Goal: Task Accomplishment & Management: Manage account settings

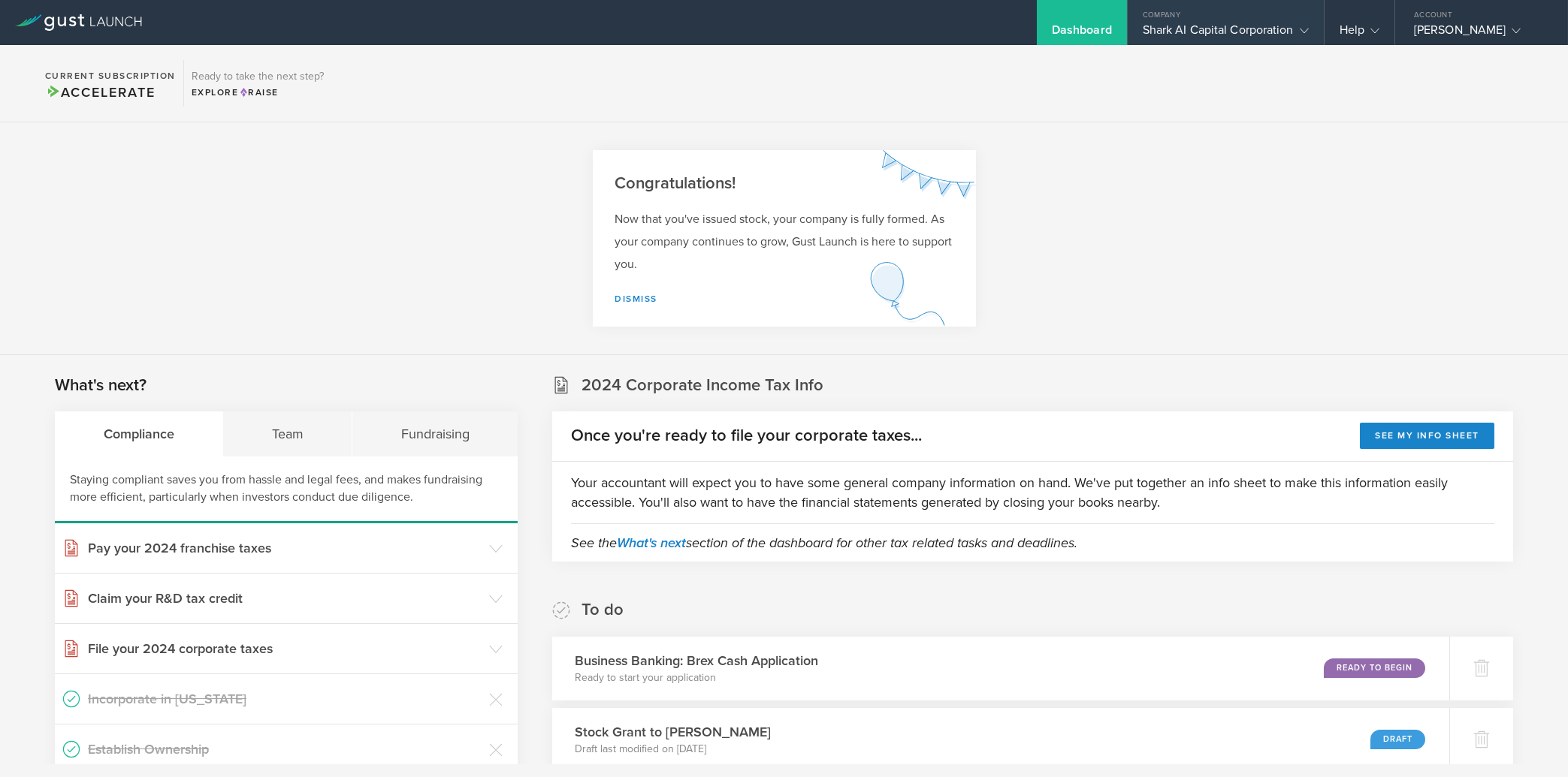
click at [1258, 24] on div "Shark AI Capital Corporation" at bounding box center [1226, 34] width 166 height 23
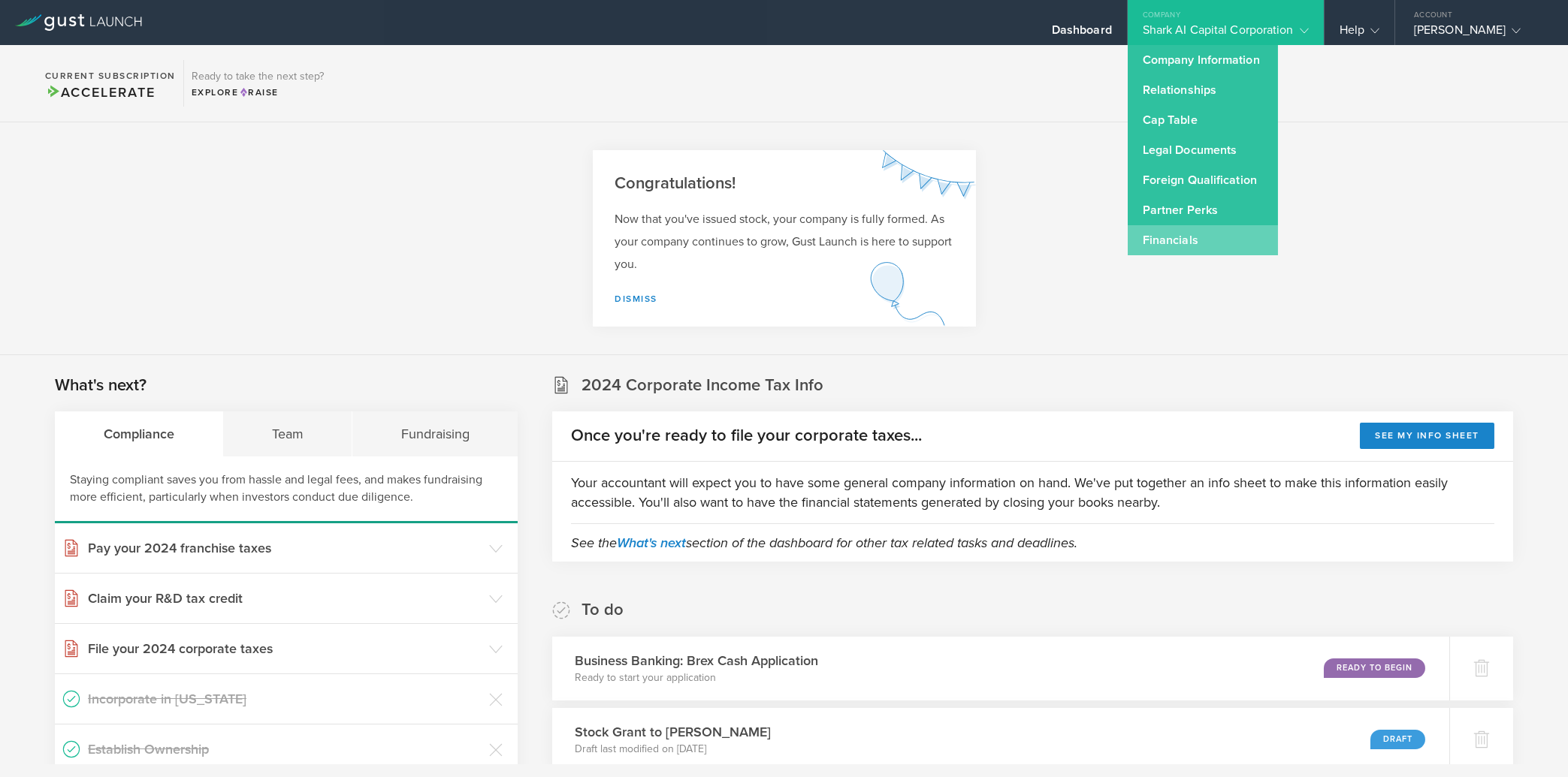
click at [1176, 239] on link "Financials" at bounding box center [1203, 240] width 150 height 30
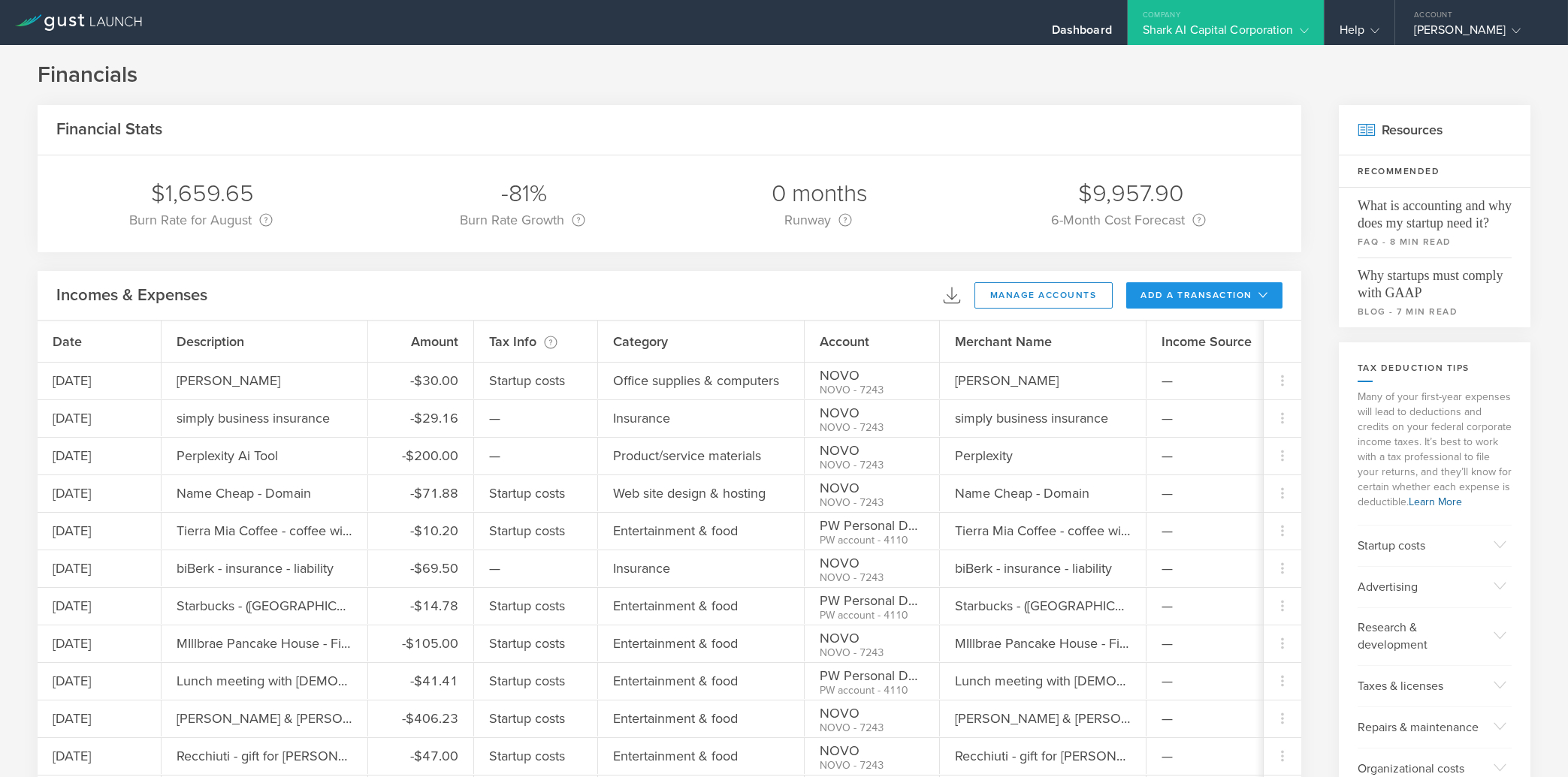
click at [1192, 289] on button "add a transaction" at bounding box center [1204, 295] width 157 height 27
click at [1208, 324] on li "Add Expense" at bounding box center [1233, 329] width 88 height 29
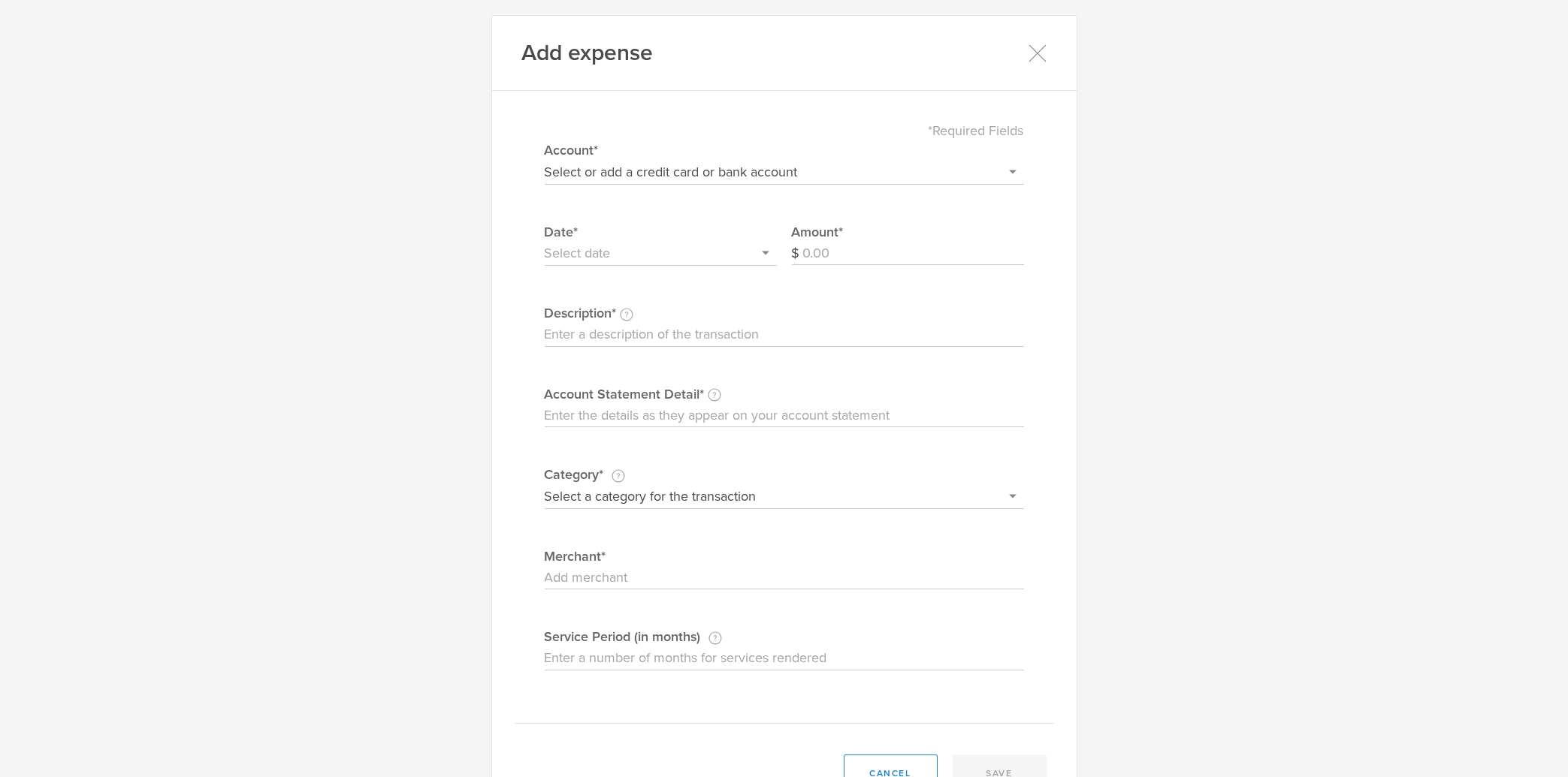
click at [545, 160] on select "Select or add a credit card or bank account Visa - 7587 BOFA Cash Reward PayPal…" at bounding box center [784, 171] width 479 height 24
select select "604f98b02dbcb20004567df2"
click option "NOVO" at bounding box center [0, 0] width 0 height 0
click at [861, 238] on label "Amount" at bounding box center [908, 232] width 232 height 20
click at [861, 242] on input "Amount" at bounding box center [913, 254] width 220 height 24
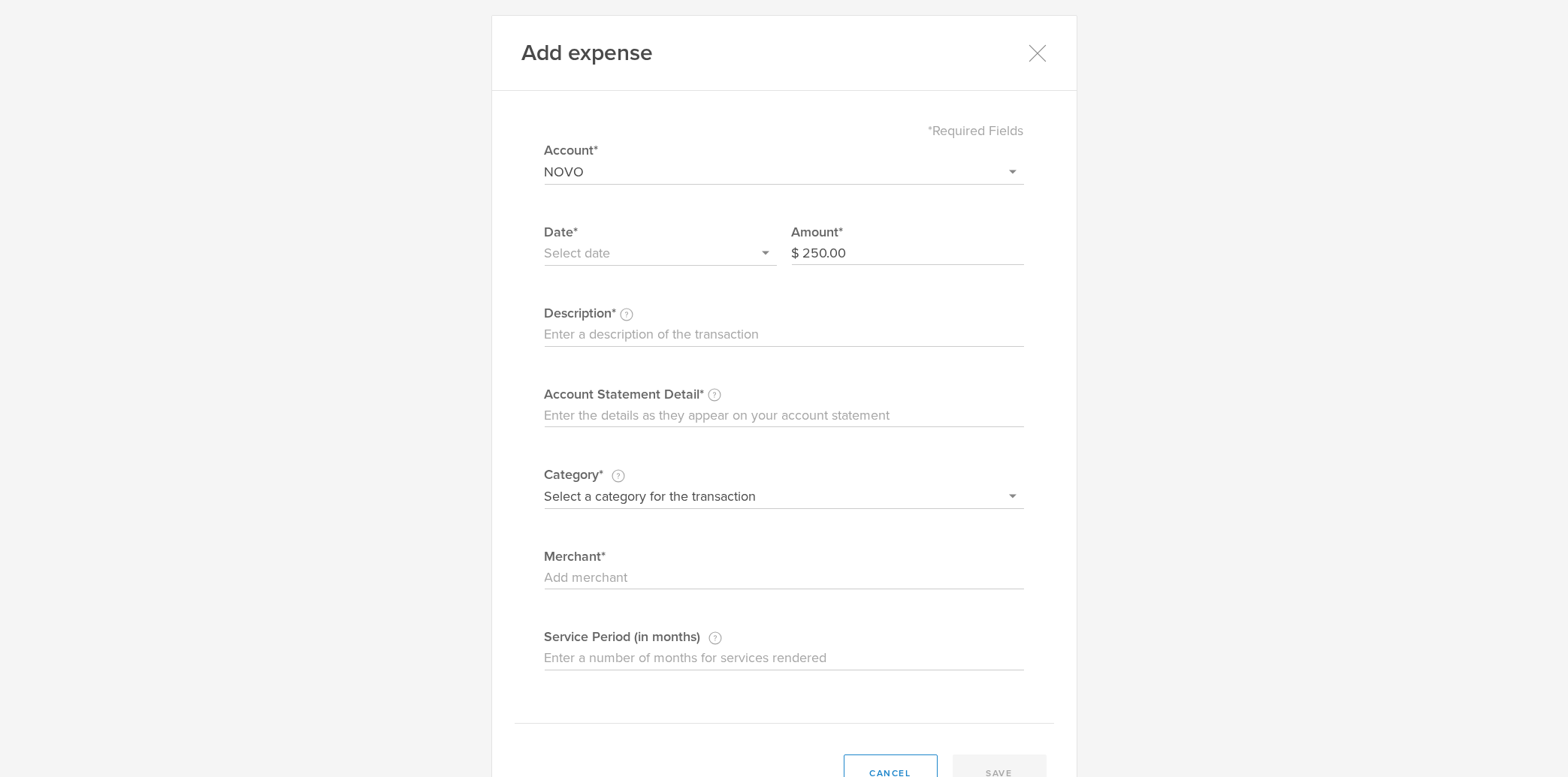
type input "250.00"
click at [621, 257] on input "text" at bounding box center [660, 254] width 232 height 24
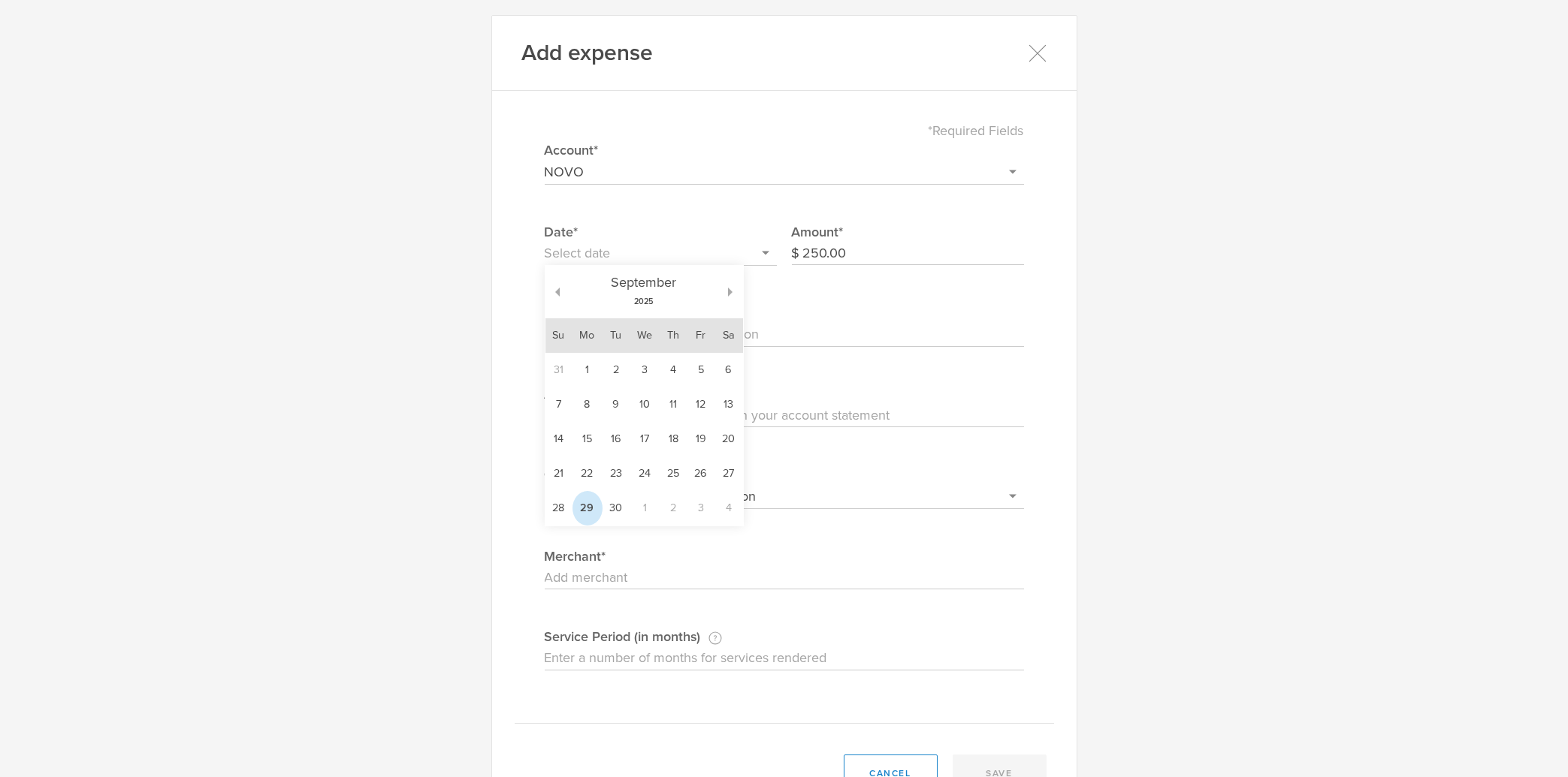
click at [583, 512] on td "29" at bounding box center [587, 508] width 30 height 34
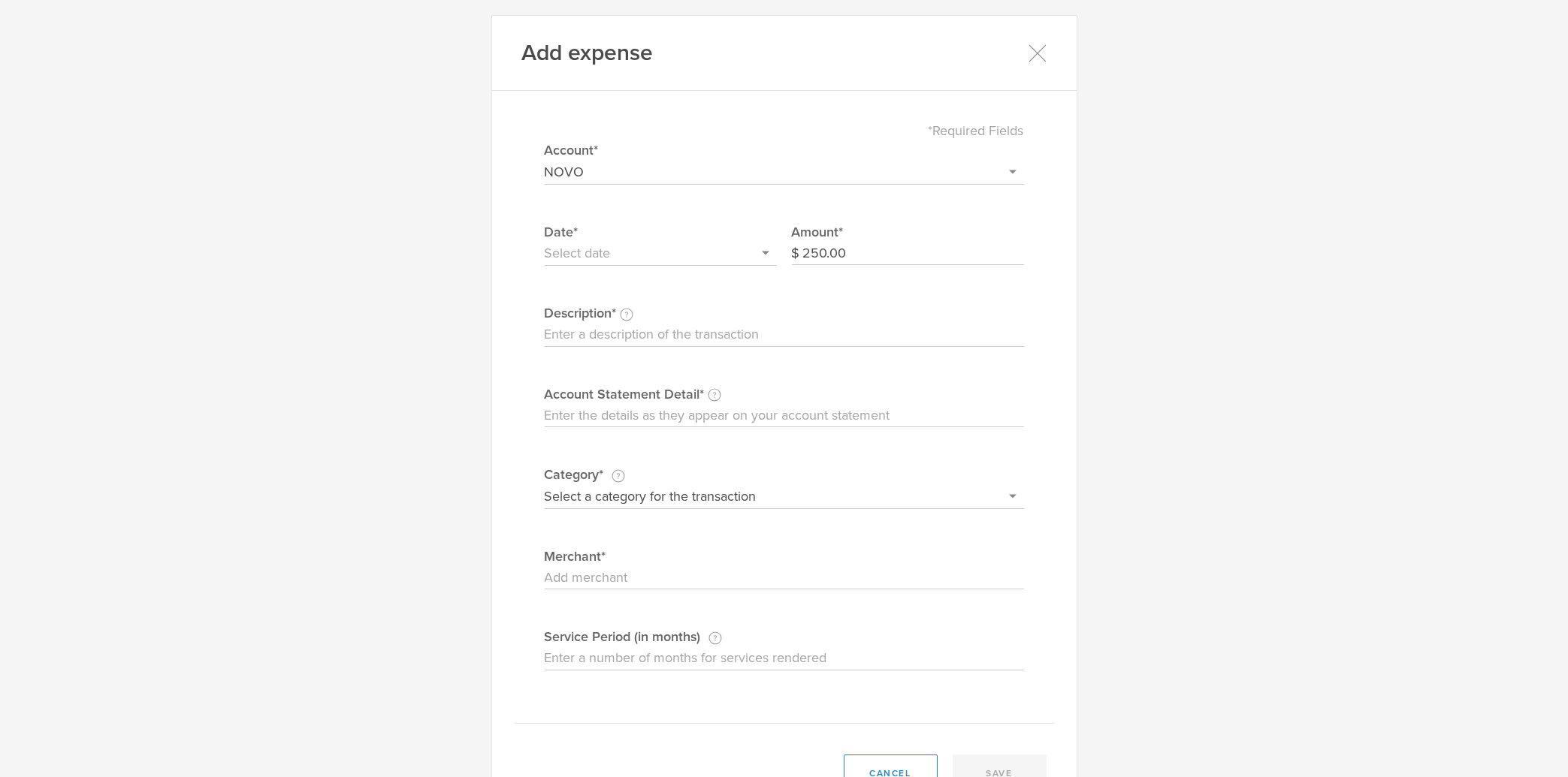
type input "[DATE]"
click at [586, 332] on input "Description This description is for your own reference." at bounding box center [784, 334] width 479 height 24
type input "NMLS - payment"
click at [583, 406] on div "Account Statement Detail Write the full description as it appears on your bank …" at bounding box center [784, 407] width 479 height 44
click at [587, 417] on input "Account Statement Detail Write the full description as it appears on your bank …" at bounding box center [784, 415] width 479 height 24
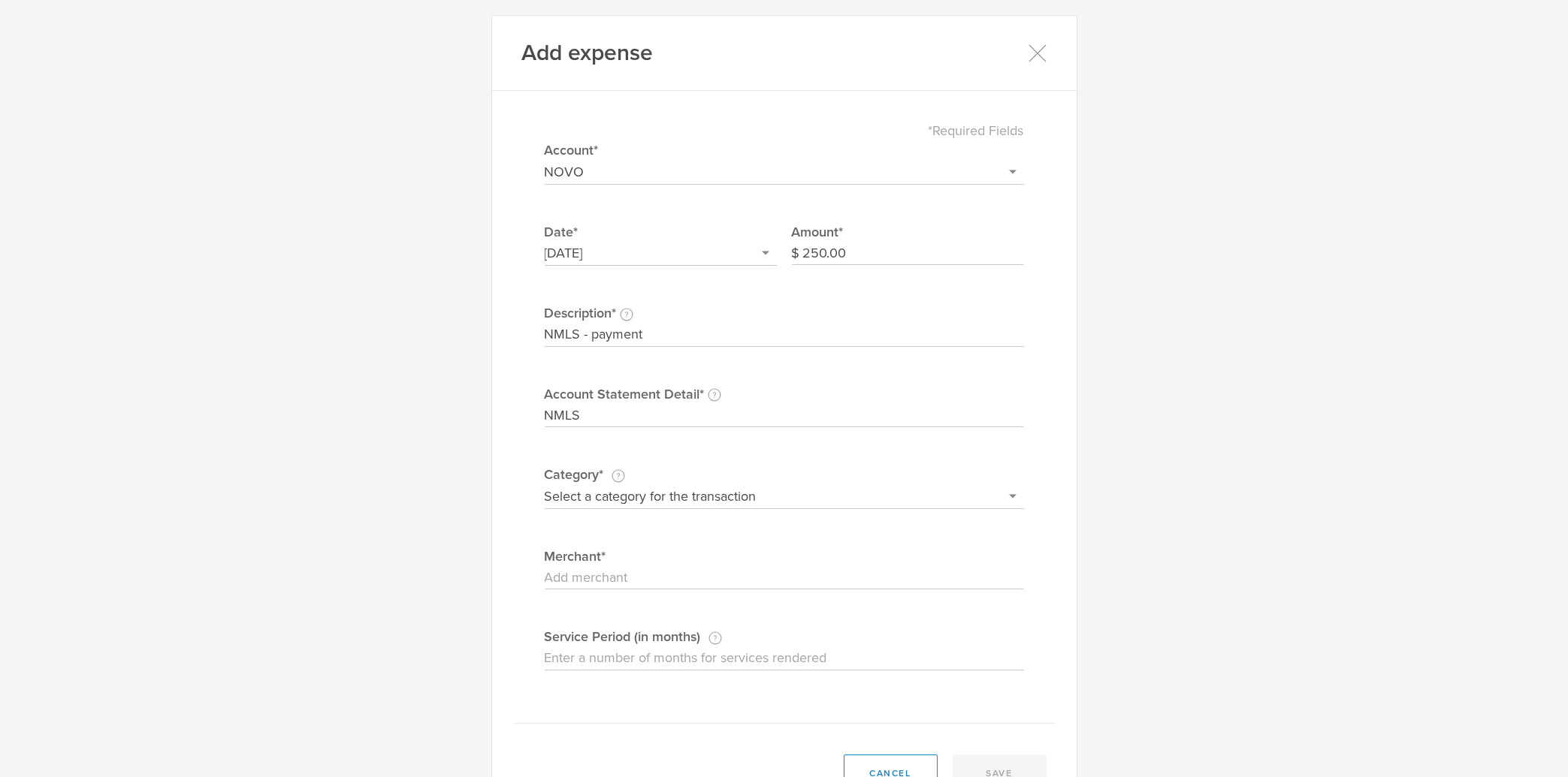
type input "NMLS"
click at [545, 484] on select "Select a category for the transaction Manufacturing equipment Product/service m…" at bounding box center [784, 496] width 479 height 24
select select "General administrative"
click option "General administrative" at bounding box center [0, 0] width 0 height 0
click at [643, 580] on input "Merchant" at bounding box center [784, 578] width 479 height 24
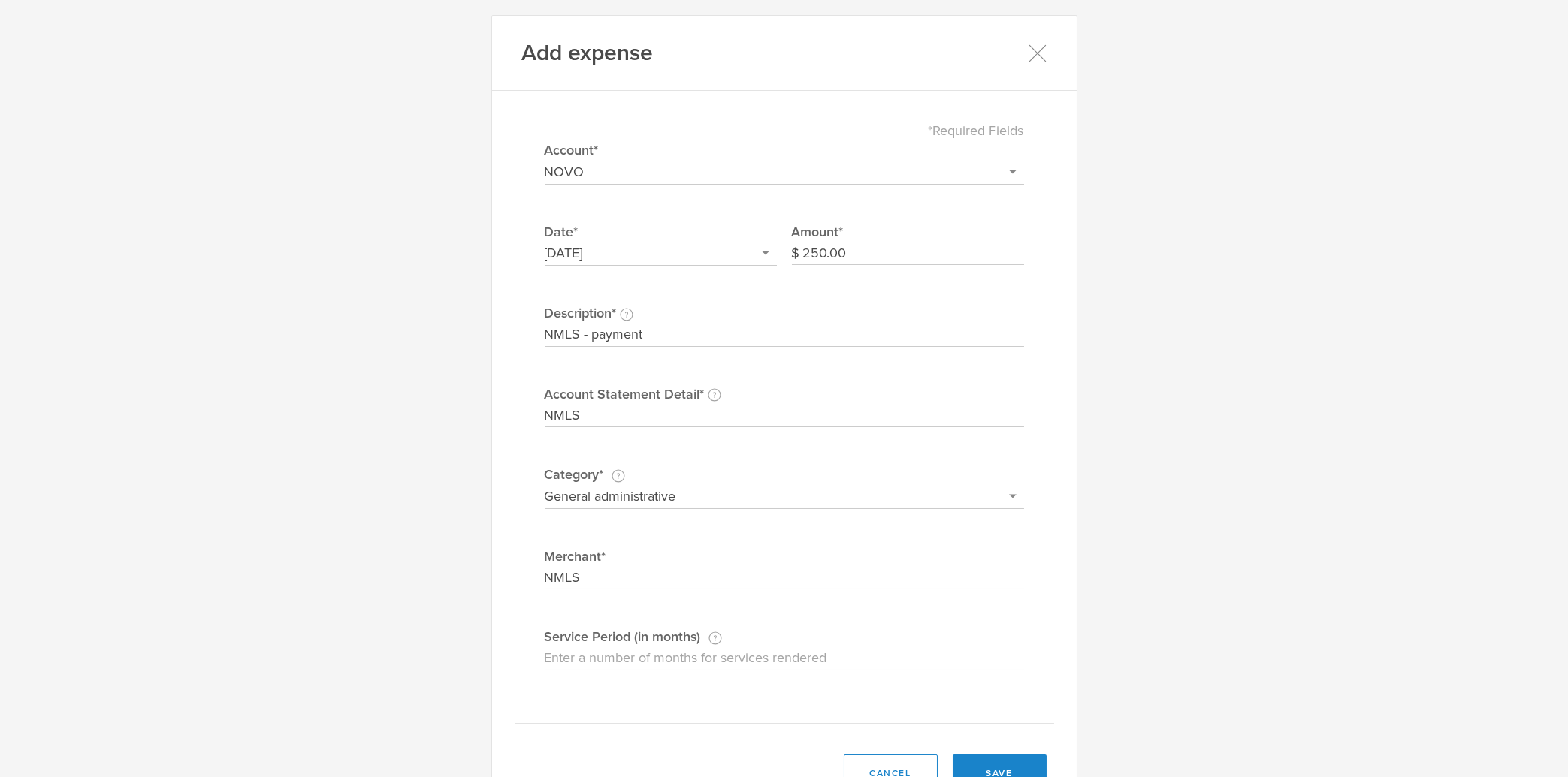
type input "NMLS"
click at [969, 662] on input "Service Period (in months) If this expense is a subscription or contract, enter…" at bounding box center [784, 658] width 479 height 24
click at [988, 772] on button "save" at bounding box center [1000, 774] width 94 height 38
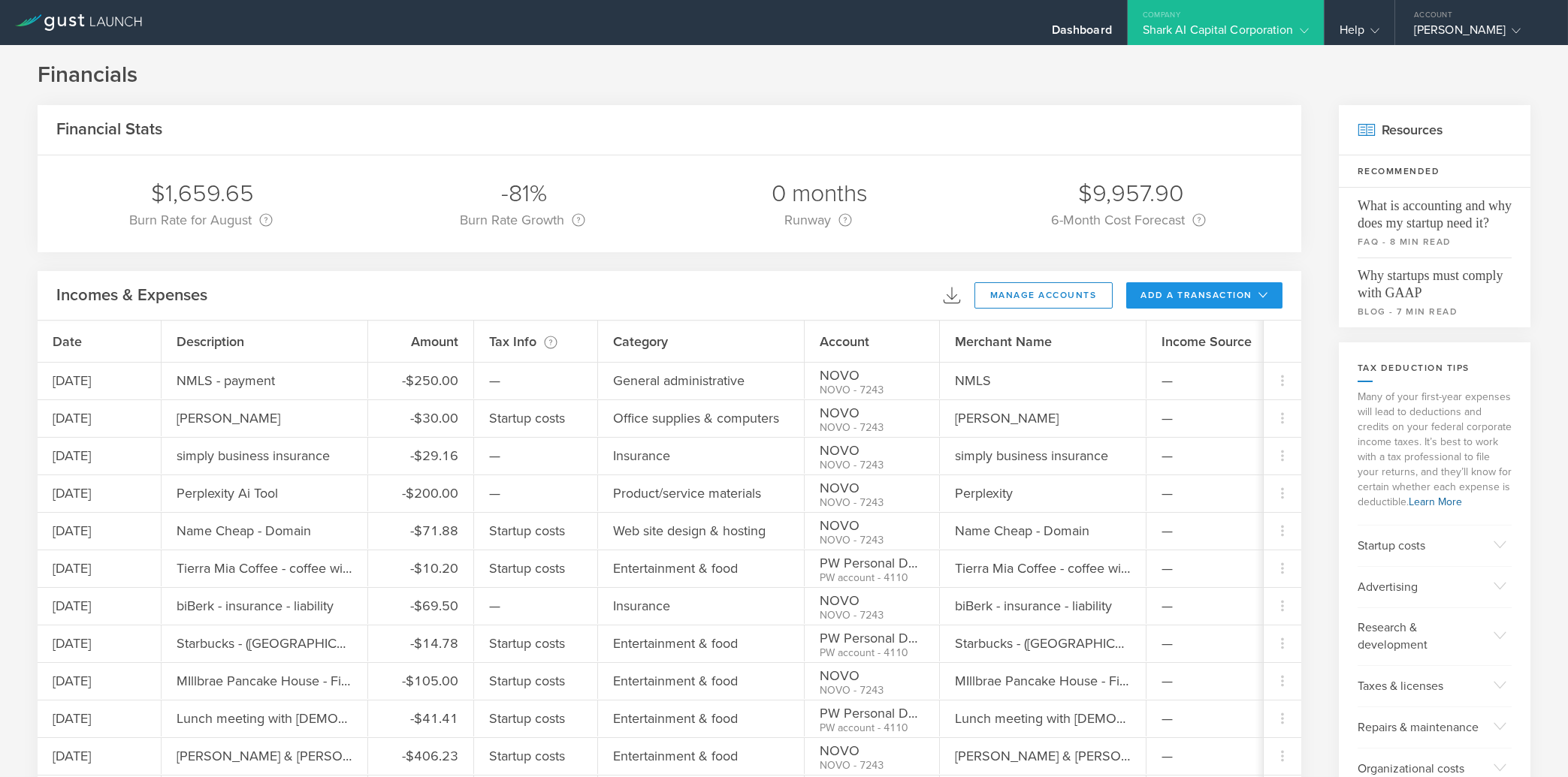
click at [1193, 297] on button "add a transaction" at bounding box center [1204, 295] width 157 height 27
click at [1192, 325] on li "Add Expense" at bounding box center [1233, 329] width 88 height 29
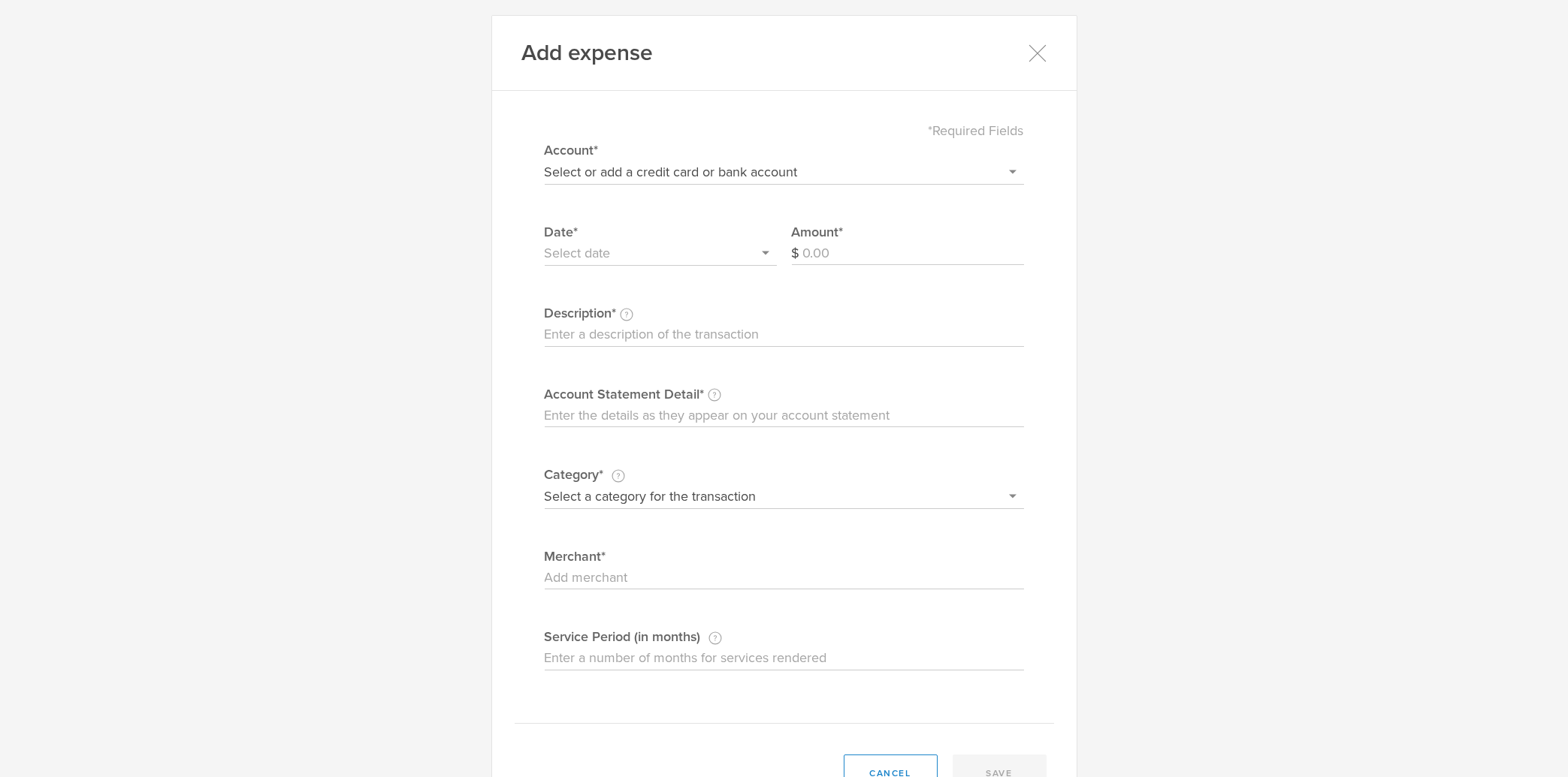
click at [545, 160] on select "Select or add a credit card or bank account Visa - 7587 BOFA Cash Reward PayPal…" at bounding box center [784, 171] width 479 height 24
select select "604f98b02dbcb20004567df2"
click option "NOVO" at bounding box center [0, 0] width 0 height 0
click at [876, 252] on input "Amount" at bounding box center [913, 254] width 220 height 24
type input "63.32"
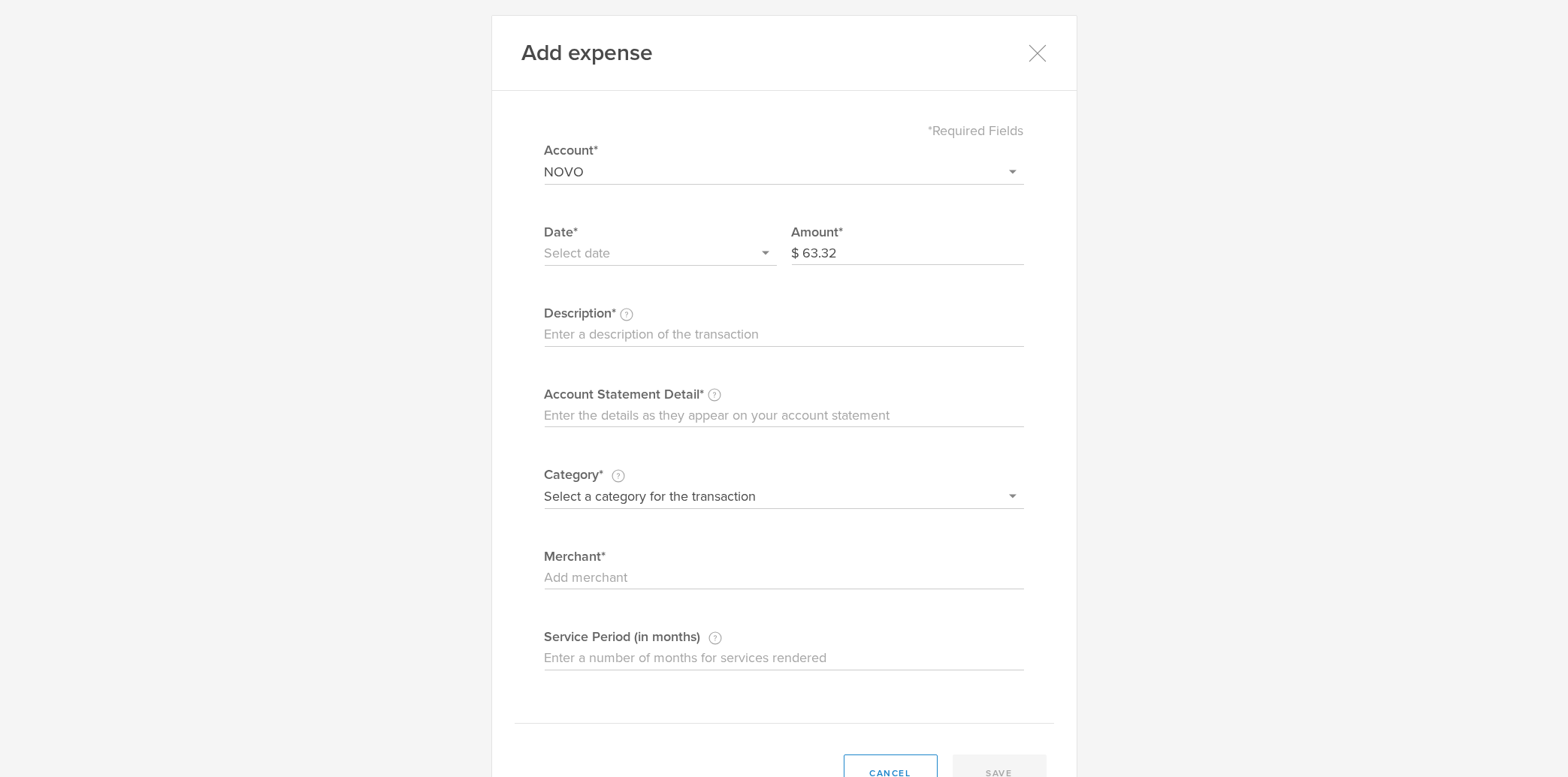
click at [680, 243] on input "text" at bounding box center [660, 254] width 232 height 24
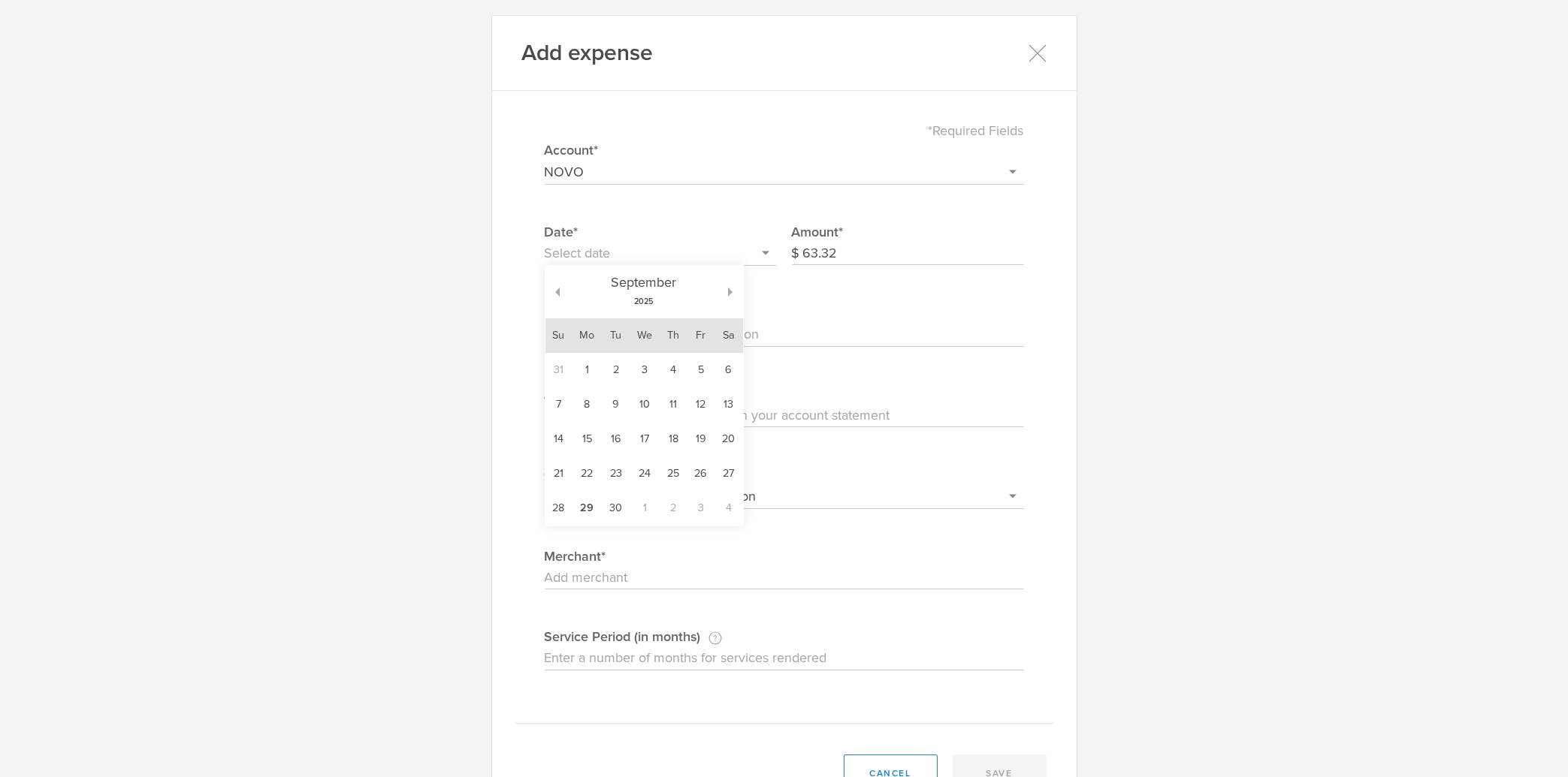
click at [580, 506] on td "29" at bounding box center [587, 508] width 30 height 34
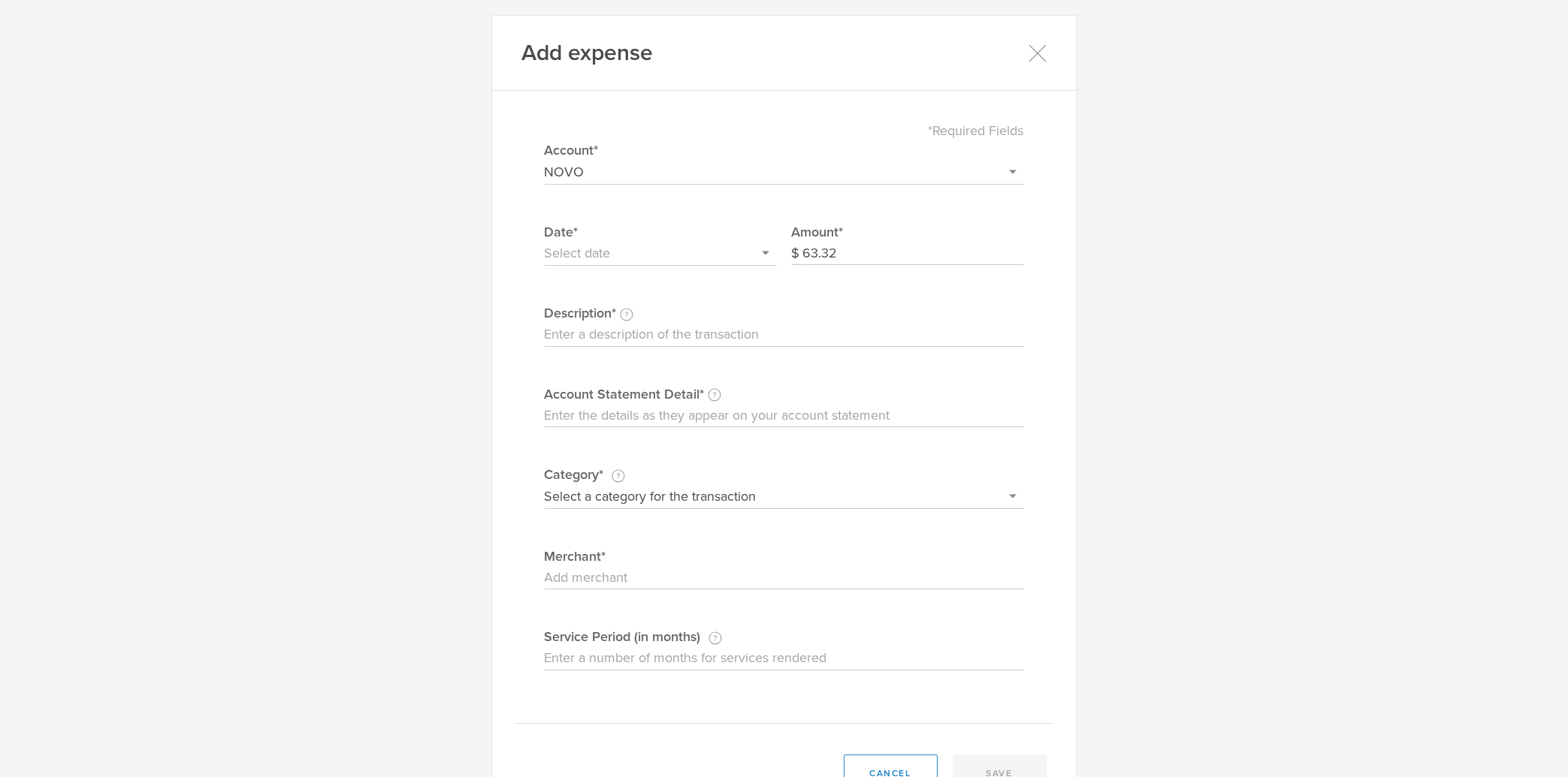
type input "[DATE]"
click at [790, 325] on input "Description This description is for your own reference." at bounding box center [784, 334] width 479 height 24
click at [644, 339] on input "PC World Order -024606825" at bounding box center [784, 334] width 479 height 24
drag, startPoint x: 741, startPoint y: 333, endPoint x: 501, endPoint y: 323, distance: 240.2
click at [545, 323] on input "PC World Order - #024606825" at bounding box center [784, 334] width 479 height 24
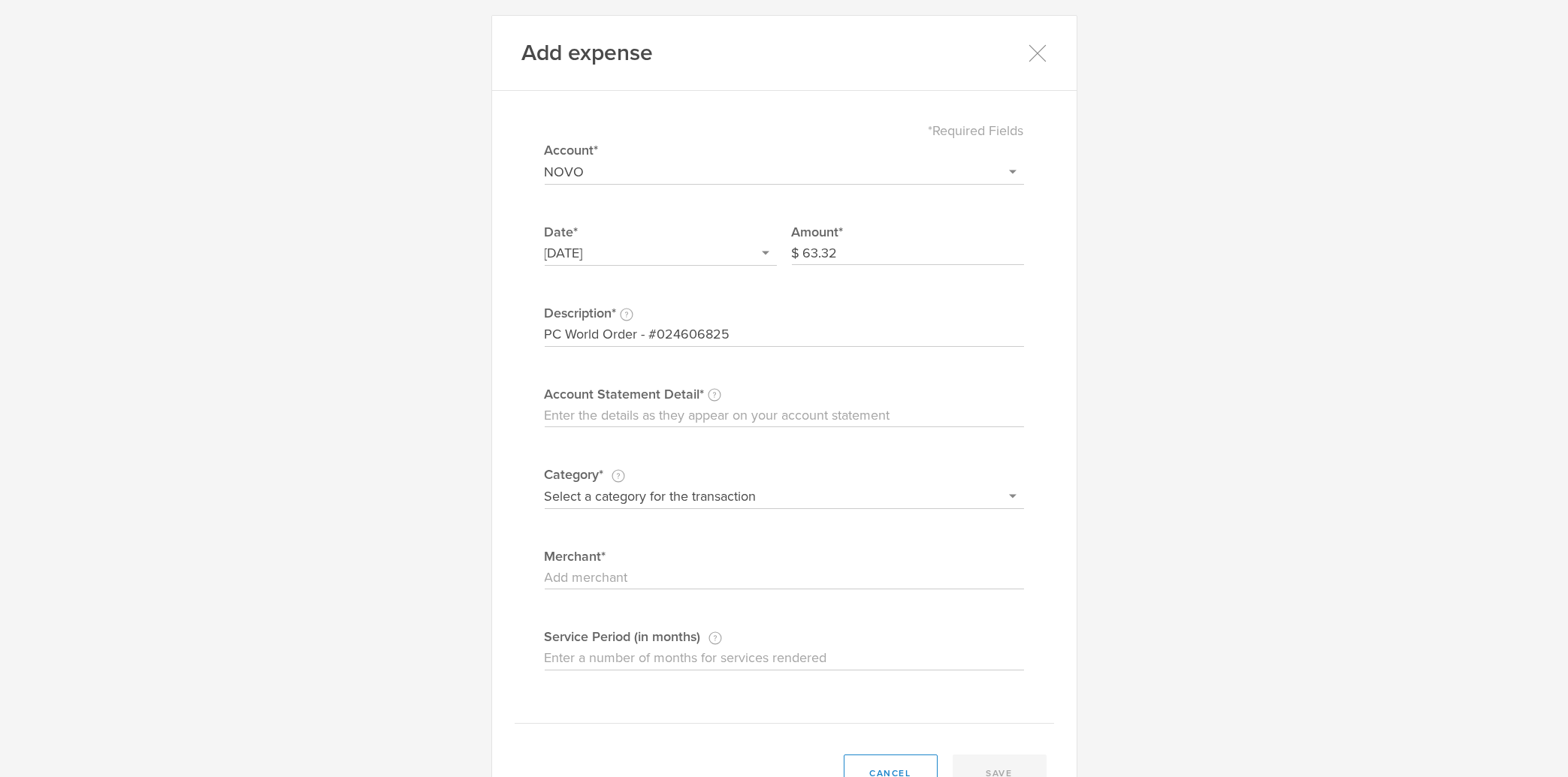
type input "PC World Order - #024606825"
click at [612, 410] on input "Account Statement Detail Write the full description as it appears on your bank …" at bounding box center [784, 415] width 479 height 24
paste input "PC World Order - #024606825"
type input "PC World Order - #024606825"
select select "Office supplies & computers"
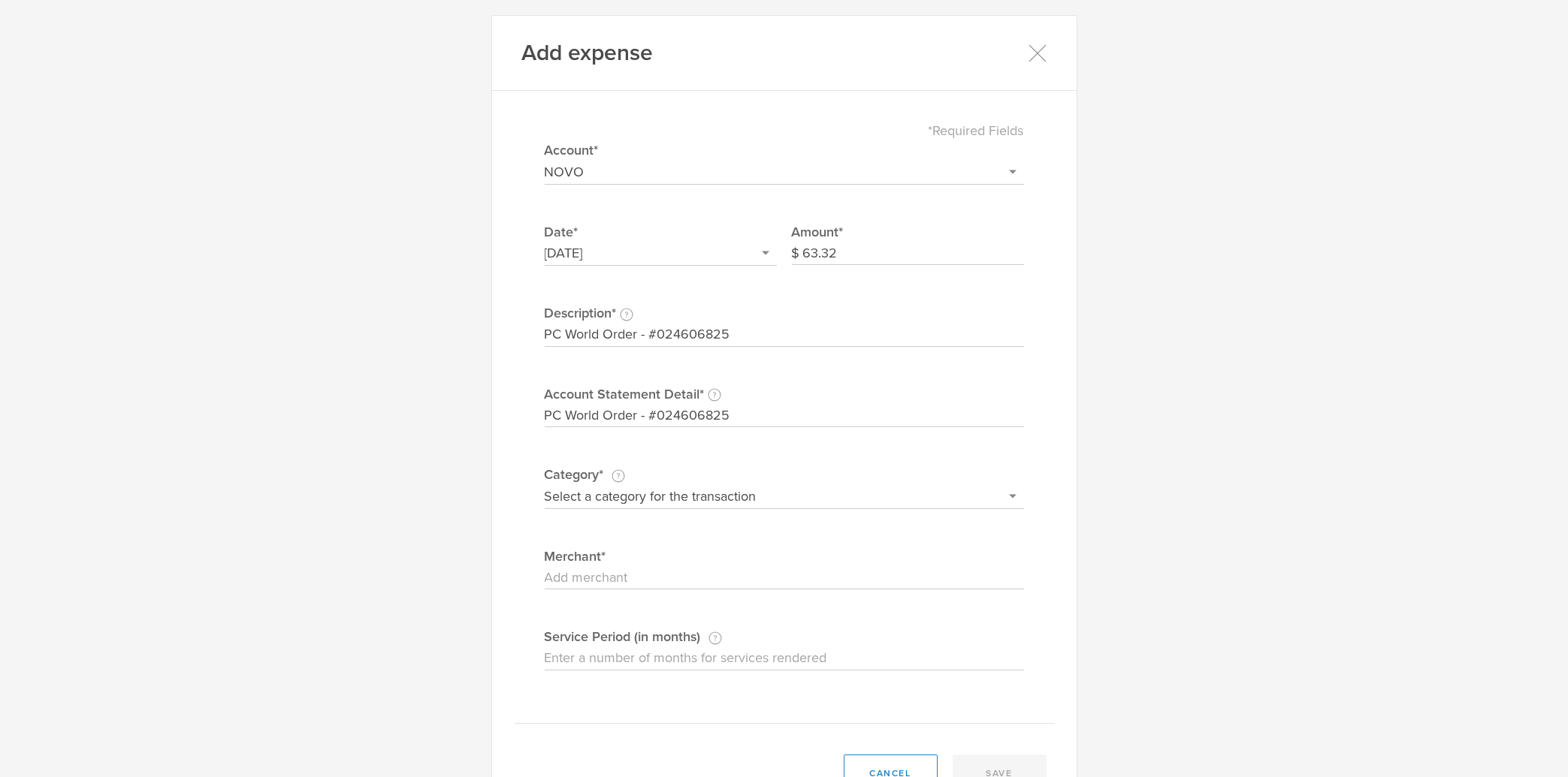
click option "Office supplies & computers" at bounding box center [0, 0] width 0 height 0
click at [606, 582] on input "Merchant" at bounding box center [784, 578] width 479 height 24
paste input "PC World Order - #024606825"
type input "PC World Order - #024606825"
click at [1021, 769] on button "save" at bounding box center [1000, 774] width 94 height 38
